Goal: Information Seeking & Learning: Check status

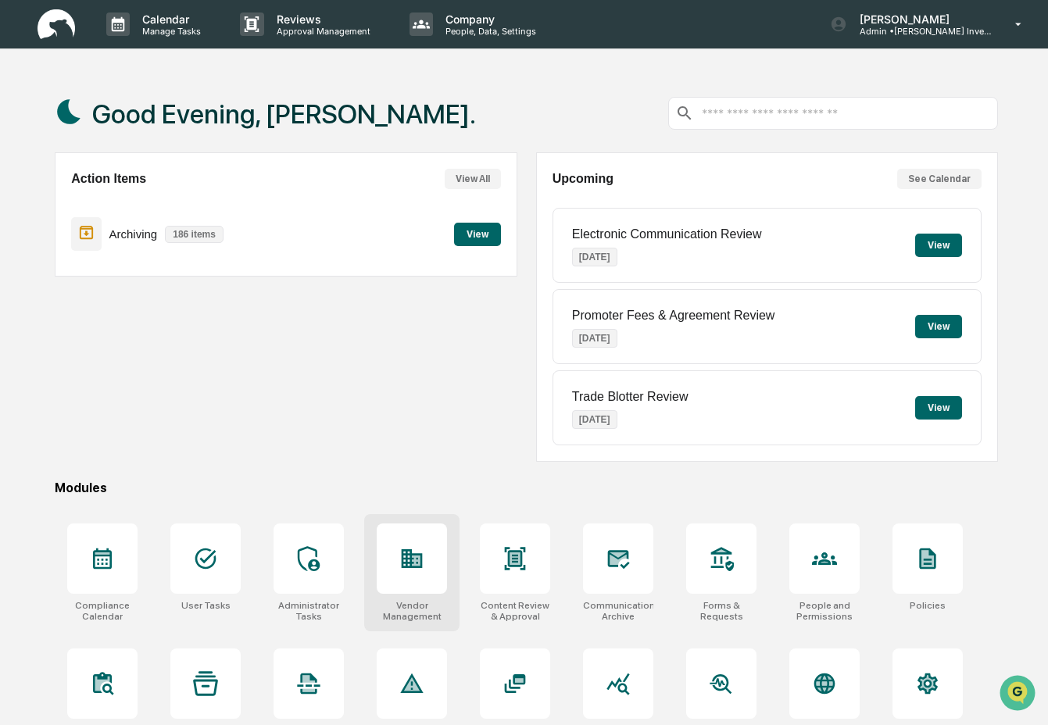
click at [421, 567] on icon at bounding box center [412, 558] width 21 height 19
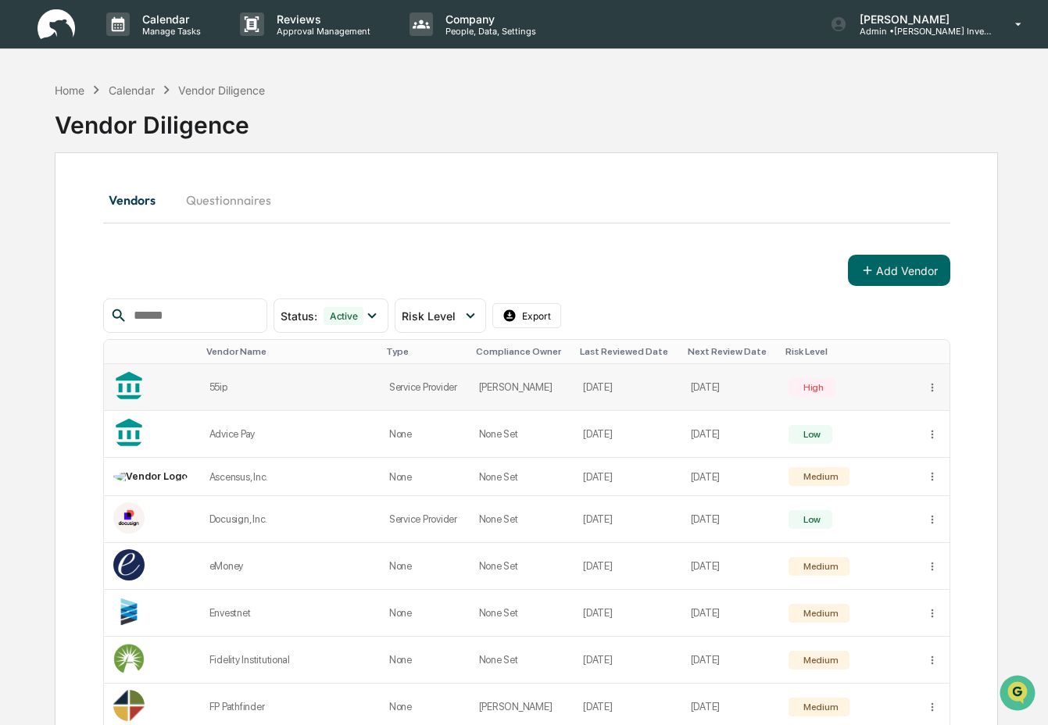
click at [270, 386] on div "55ip" at bounding box center [289, 387] width 161 height 12
